Goal: Communication & Community: Answer question/provide support

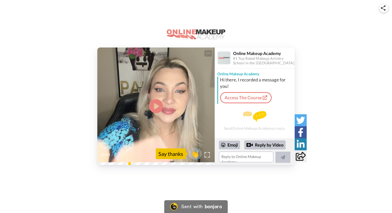
click at [158, 104] on icon at bounding box center [156, 106] width 14 height 14
click at [237, 156] on textarea at bounding box center [246, 156] width 54 height 11
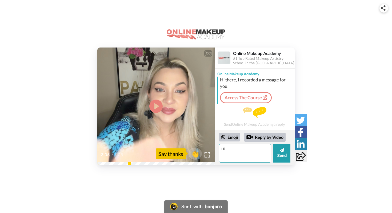
type textarea "H"
click at [258, 148] on textarea "Good Morning! Oh yes I did forget to subit a befreo photo for the natural nakeu…" at bounding box center [245, 153] width 52 height 19
click at [242, 150] on textarea "Good Morning! Oh yes I did forget to subit a befreo photo for the natural nakeu…" at bounding box center [245, 153] width 52 height 19
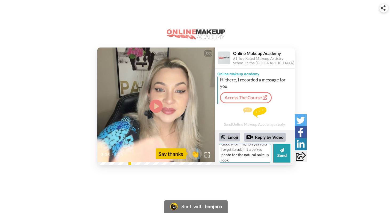
click at [261, 149] on textarea "Good Morning! Oh yes I did forget to submit a befreo photo for the natural nake…" at bounding box center [245, 153] width 52 height 19
click at [257, 155] on textarea "Good Morning! Oh yes I did forget to submit a before photo for the natural nake…" at bounding box center [245, 153] width 52 height 19
click at [237, 158] on textarea "Good Morning! Oh yes I did forget to submit a before photo for the natural make…" at bounding box center [245, 153] width 52 height 19
click at [225, 160] on textarea "Good Morning! Oh yes I did forget to submit a before photo for the natural make…" at bounding box center [245, 153] width 52 height 19
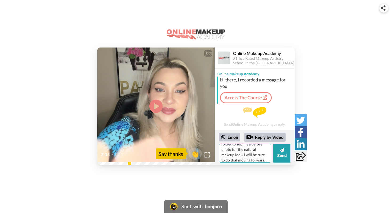
click at [250, 161] on textarea "Good Morning! Oh yes I did forget to submit a before photo for the natural make…" at bounding box center [245, 153] width 52 height 19
click at [246, 155] on textarea "Good Morning! Oh yes I did forget to submit a before photo for the natural make…" at bounding box center [245, 153] width 52 height 19
click at [263, 155] on textarea "Good Morning! Oh yes I did forget to submit a before photo for the natural make…" at bounding box center [245, 153] width 52 height 19
click at [266, 155] on textarea "Good Morning! Oh yes I did forget to submit a before photo for the natural make…" at bounding box center [245, 153] width 52 height 19
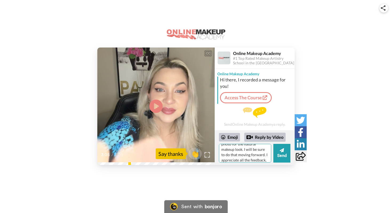
click at [252, 161] on textarea "Good Morning! Oh yes I did forget to submit a before photo for the natural make…" at bounding box center [245, 153] width 52 height 19
click at [260, 155] on textarea "Good Morning! Oh yes I did forget to submit a before photo for the natural make…" at bounding box center [245, 153] width 52 height 19
click at [261, 155] on textarea "Good Morning! Oh yes I did forget to submit a before photo for the natural make…" at bounding box center [245, 153] width 52 height 19
click at [228, 149] on textarea "Good Morning! Oh yes I did forget to submit a before photo for the natural make…" at bounding box center [245, 153] width 52 height 19
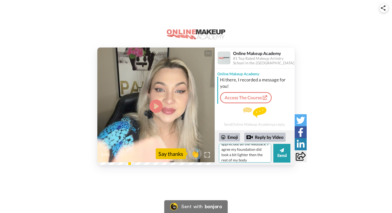
click at [228, 161] on textarea "Good Morning! Oh yes I did forget to submit a before photo for the natural make…" at bounding box center [245, 153] width 52 height 19
click at [248, 154] on textarea "Good Morning! Oh yes I did forget to submit a before photo for the natural make…" at bounding box center [245, 153] width 52 height 19
click at [259, 160] on textarea "Good Morning! Oh yes I did forget to submit a before photo for the natural make…" at bounding box center [245, 153] width 52 height 19
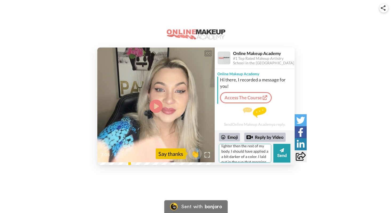
click at [254, 152] on textarea "Good Morning! Oh yes I did forget to submit a before photo for the natural make…" at bounding box center [245, 153] width 52 height 19
click at [256, 157] on textarea "Good Morning! Oh yes I did forget to submit a before photo for the natural make…" at bounding box center [245, 153] width 52 height 19
click at [249, 157] on textarea "Good Morning! Oh yes I did forget to submit a before photo for the natural make…" at bounding box center [245, 153] width 52 height 19
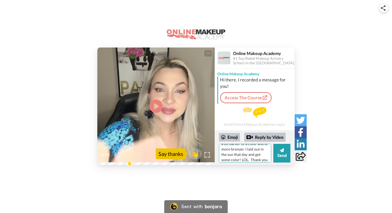
scroll to position [66, 0]
click at [234, 158] on textarea "Good Morning! Oh yes I did forget to submit a before photo for the natural make…" at bounding box center [245, 153] width 52 height 19
type textarea "Good Morning! Oh yes I did forget to submit a before photo for the natural make…"
click at [281, 156] on button "Send" at bounding box center [281, 153] width 17 height 19
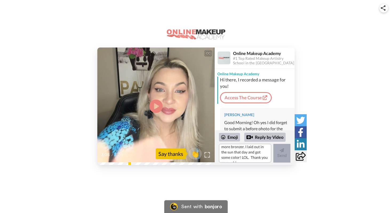
scroll to position [0, 0]
